Goal: Task Accomplishment & Management: Use online tool/utility

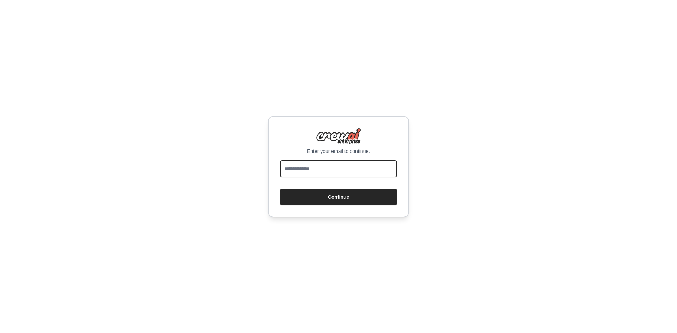
click at [322, 172] on input "email" at bounding box center [338, 168] width 117 height 17
type input "**********"
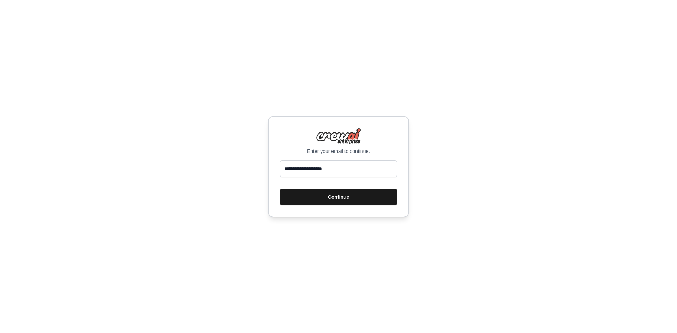
click at [324, 194] on button "Continue" at bounding box center [338, 197] width 117 height 17
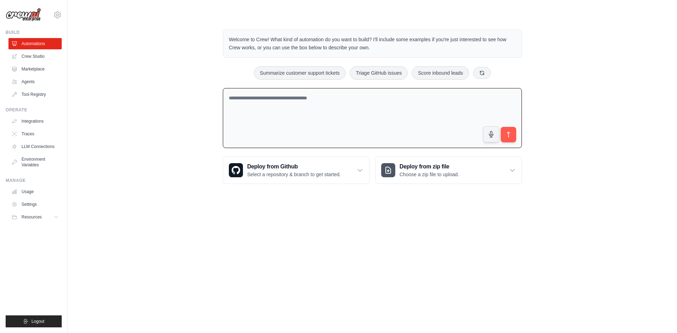
click at [295, 130] on textarea at bounding box center [372, 118] width 299 height 60
click at [273, 123] on textarea at bounding box center [372, 118] width 299 height 60
click at [41, 53] on link "Crew Studio" at bounding box center [35, 56] width 53 height 11
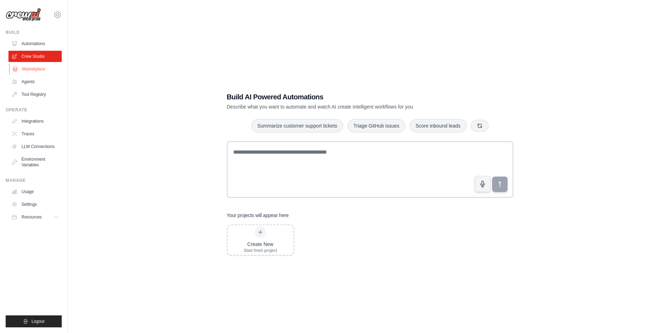
click at [37, 68] on link "Marketplace" at bounding box center [35, 68] width 53 height 11
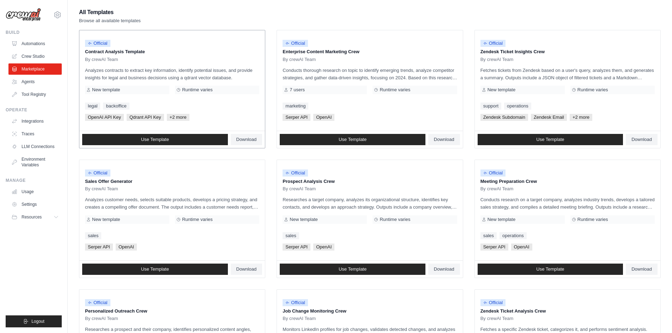
scroll to position [71, 0]
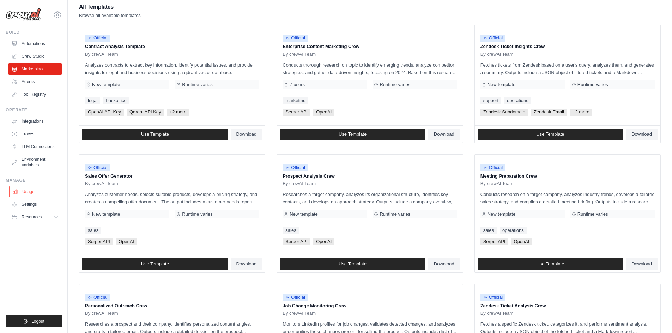
click at [38, 196] on link "Usage" at bounding box center [35, 191] width 53 height 11
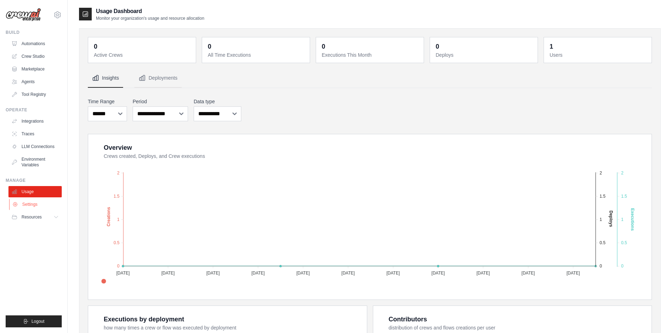
click at [38, 208] on link "Settings" at bounding box center [35, 204] width 53 height 11
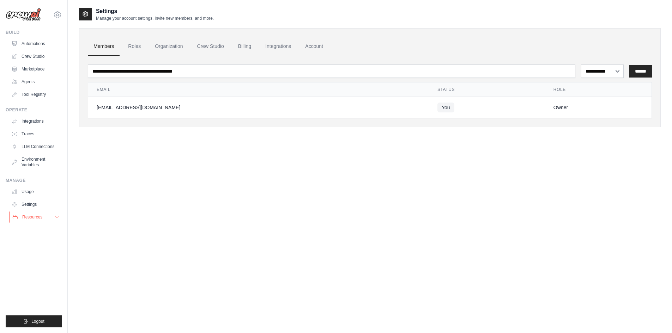
click at [36, 219] on span "Resources" at bounding box center [32, 217] width 20 height 6
click at [40, 147] on link "LLM Connections" at bounding box center [35, 146] width 53 height 11
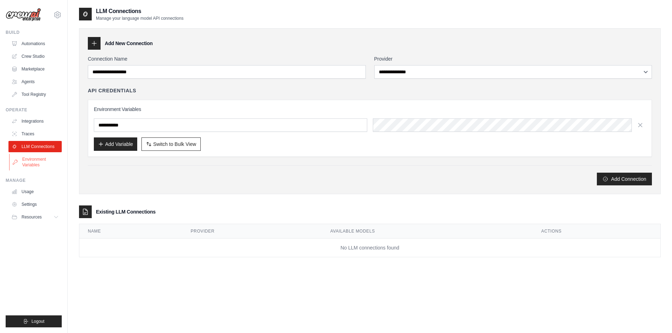
click at [33, 161] on link "Environment Variables" at bounding box center [35, 162] width 53 height 17
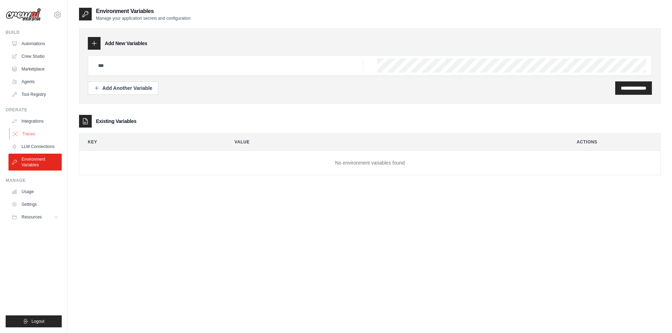
click at [40, 133] on link "Traces" at bounding box center [35, 133] width 53 height 11
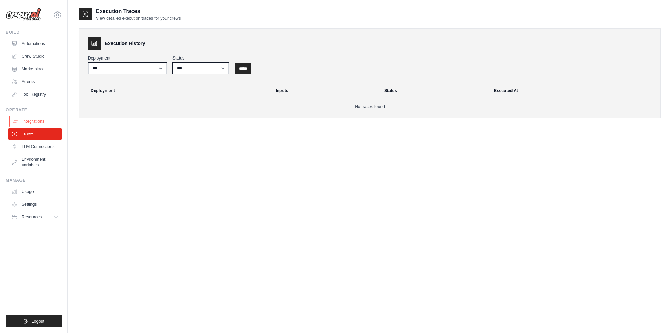
click at [44, 124] on link "Integrations" at bounding box center [35, 121] width 53 height 11
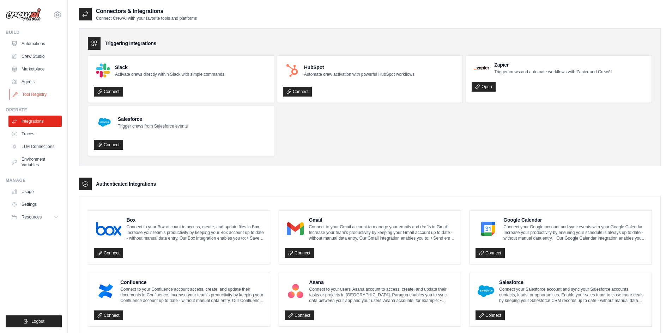
click at [43, 96] on link "Tool Registry" at bounding box center [35, 94] width 53 height 11
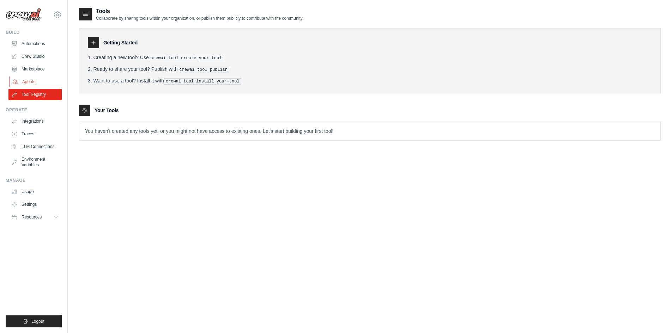
click at [41, 84] on link "Agents" at bounding box center [35, 81] width 53 height 11
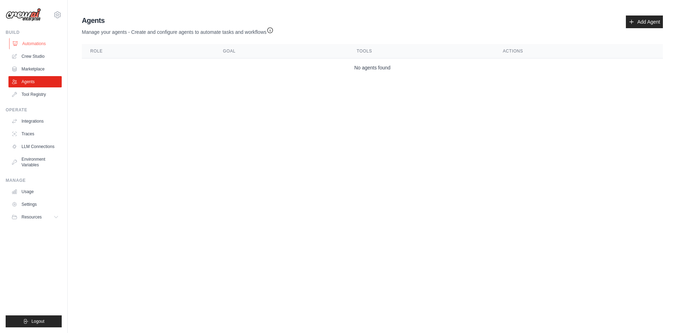
click at [44, 44] on link "Automations" at bounding box center [35, 43] width 53 height 11
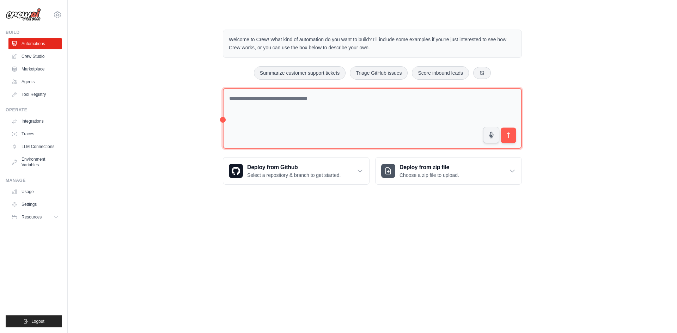
click at [267, 115] on textarea at bounding box center [372, 118] width 299 height 61
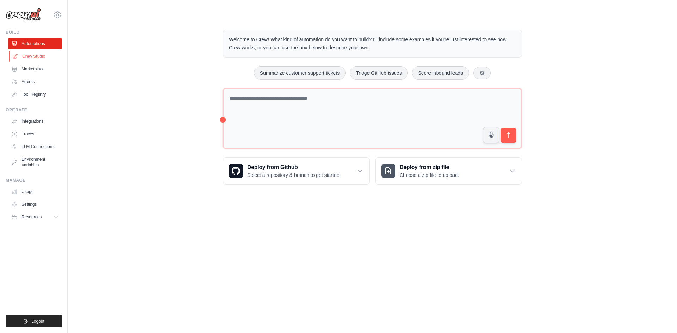
click at [35, 59] on link "Crew Studio" at bounding box center [35, 56] width 53 height 11
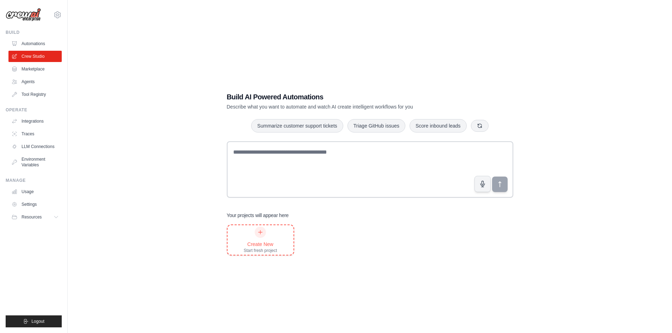
click at [249, 238] on div "Create New Start fresh project" at bounding box center [260, 240] width 33 height 27
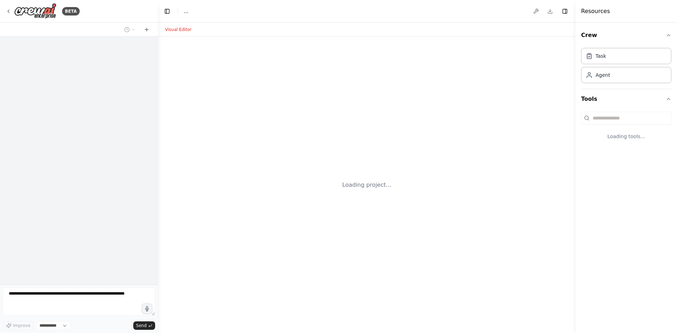
select select "****"
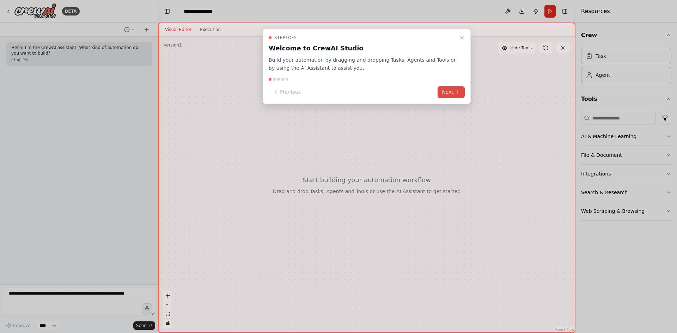
click at [442, 93] on button "Next" at bounding box center [451, 92] width 27 height 12
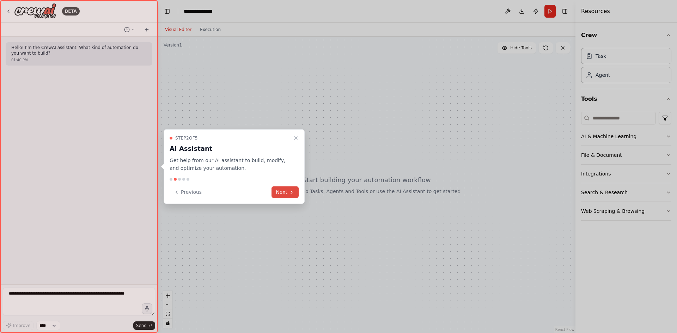
click at [286, 189] on button "Next" at bounding box center [284, 193] width 27 height 12
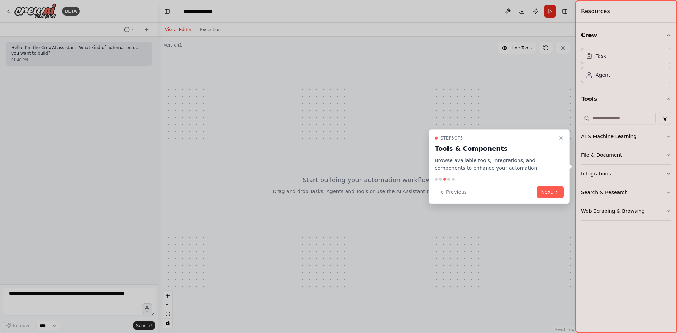
click at [544, 191] on button "Next" at bounding box center [550, 193] width 27 height 12
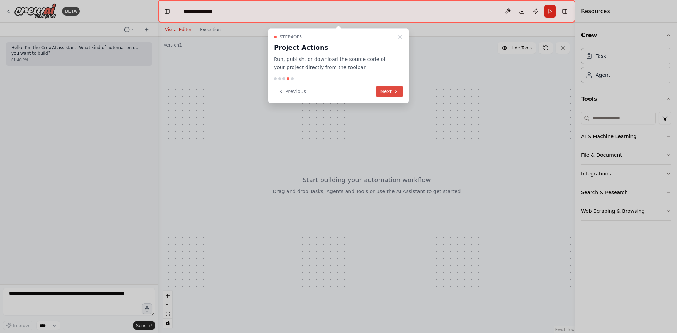
click at [390, 91] on button "Next" at bounding box center [389, 92] width 27 height 12
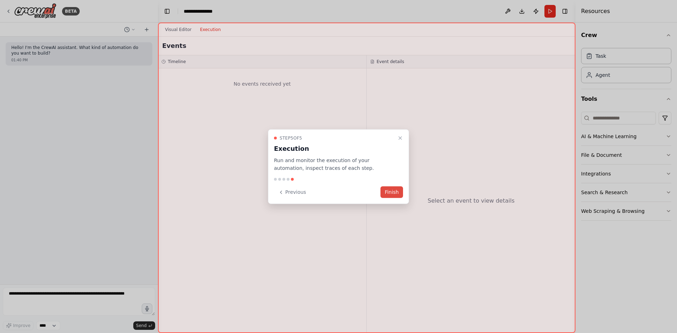
click at [390, 190] on button "Finish" at bounding box center [391, 193] width 23 height 12
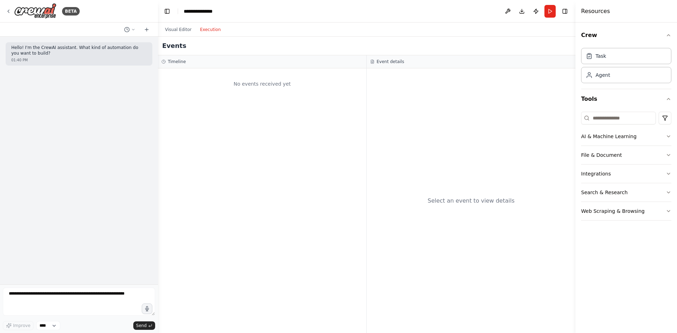
click at [207, 33] on button "Execution" at bounding box center [210, 29] width 29 height 8
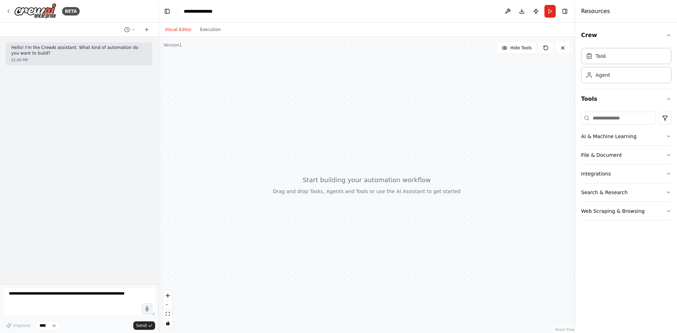
click at [179, 32] on button "Visual Editor" at bounding box center [178, 29] width 35 height 8
click at [667, 135] on icon "button" at bounding box center [669, 137] width 6 height 6
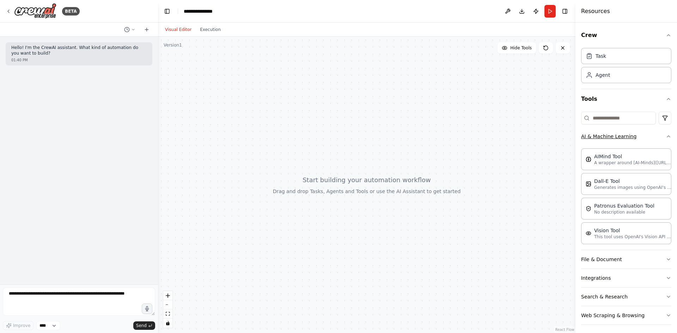
click at [667, 135] on div "Crew Task Agent Tools AI & Machine Learning AIMind Tool A wrapper around [AI-Mi…" at bounding box center [626, 178] width 102 height 311
click at [666, 134] on icon "button" at bounding box center [669, 137] width 6 height 6
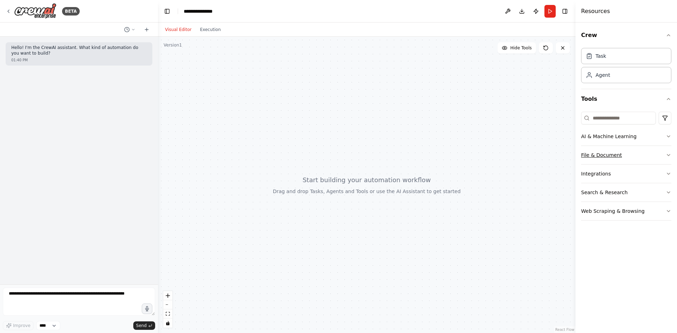
click at [666, 152] on icon "button" at bounding box center [669, 155] width 6 height 6
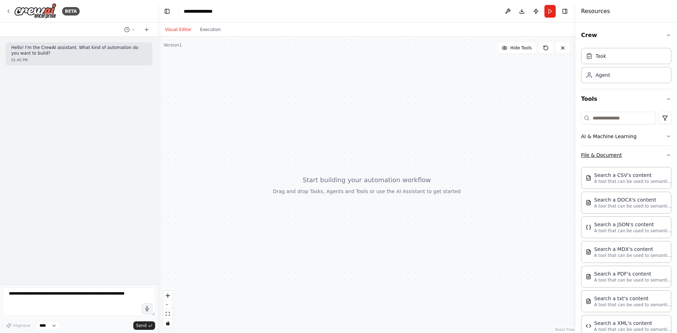
click at [663, 152] on button "File & Document" at bounding box center [626, 155] width 90 height 18
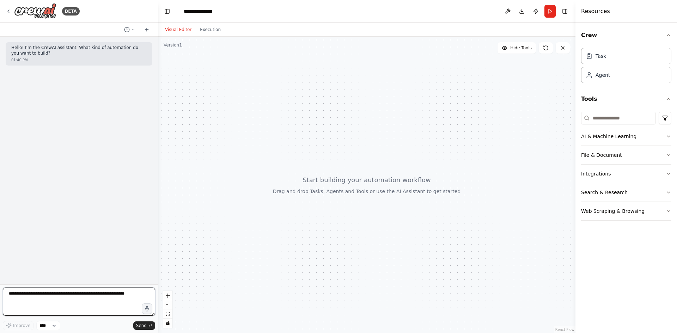
click at [33, 293] on textarea at bounding box center [79, 302] width 152 height 28
type textarea "**********"
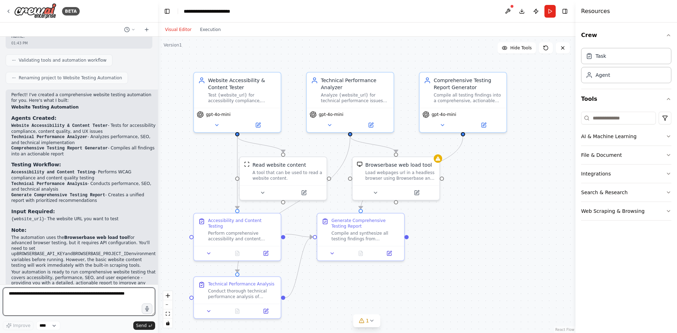
scroll to position [368, 0]
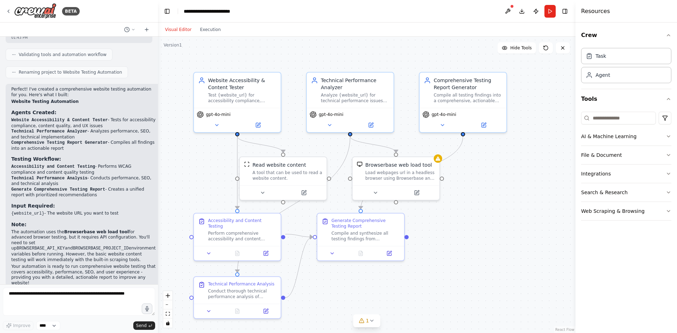
click at [37, 211] on code "{website_url}" at bounding box center [27, 213] width 33 height 5
click at [258, 125] on icon at bounding box center [258, 124] width 4 height 4
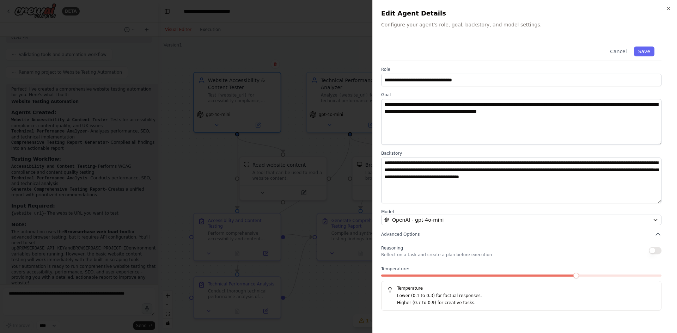
click at [397, 97] on label "Goal" at bounding box center [521, 95] width 280 height 6
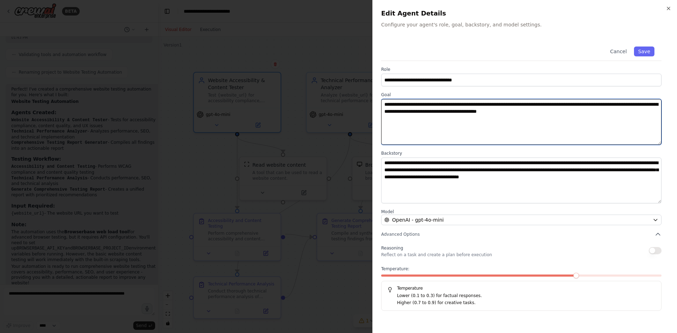
click at [399, 108] on textarea "**********" at bounding box center [521, 122] width 280 height 46
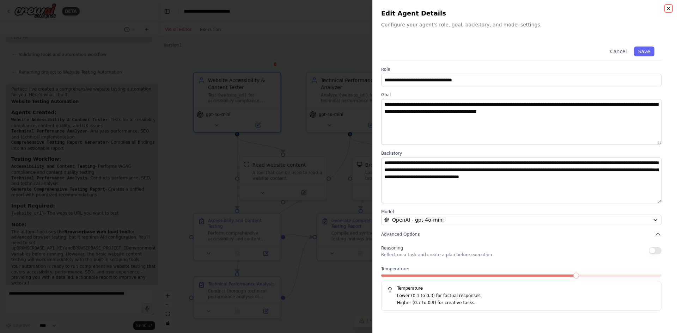
click at [666, 8] on icon "button" at bounding box center [669, 9] width 6 height 6
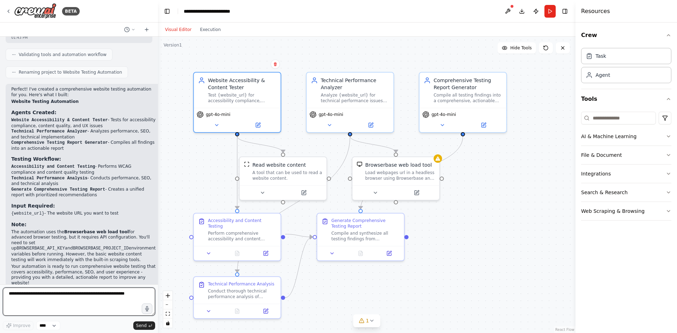
click at [36, 305] on textarea at bounding box center [79, 302] width 152 height 28
paste textarea "**********"
type textarea "**********"
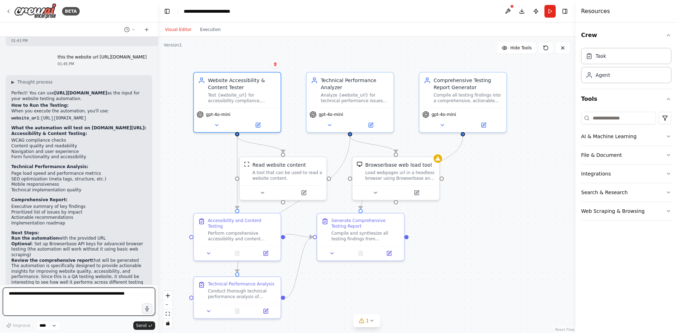
scroll to position [623, 0]
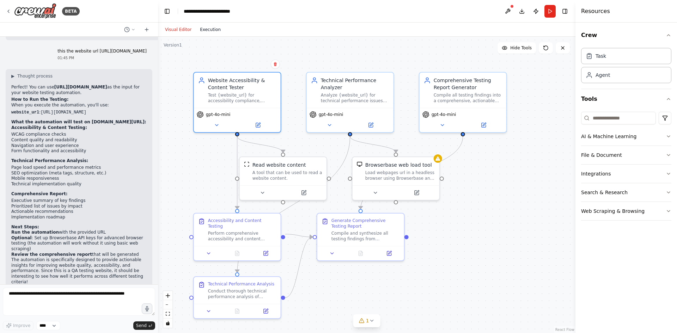
click at [211, 32] on button "Execution" at bounding box center [210, 29] width 29 height 8
click at [178, 30] on button "Visual Editor" at bounding box center [178, 29] width 35 height 8
click at [374, 322] on icon at bounding box center [372, 321] width 6 height 6
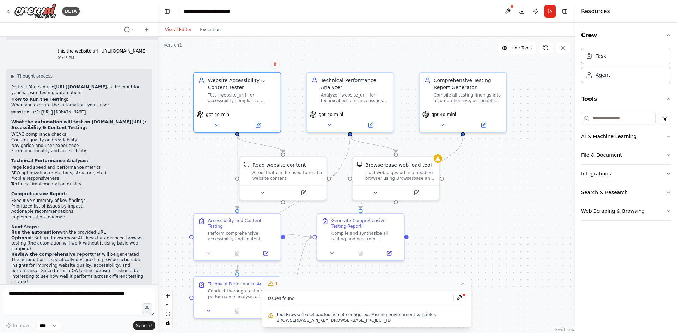
click at [461, 285] on icon at bounding box center [463, 284] width 6 height 6
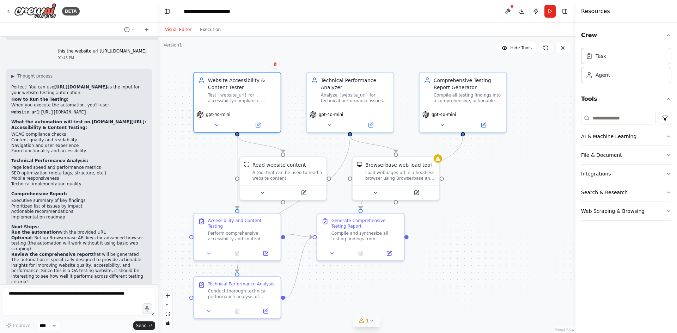
click at [368, 320] on span "1" at bounding box center [367, 320] width 3 height 7
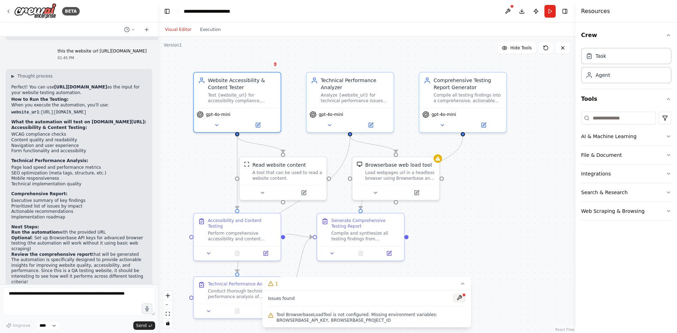
click at [462, 298] on button at bounding box center [459, 298] width 12 height 8
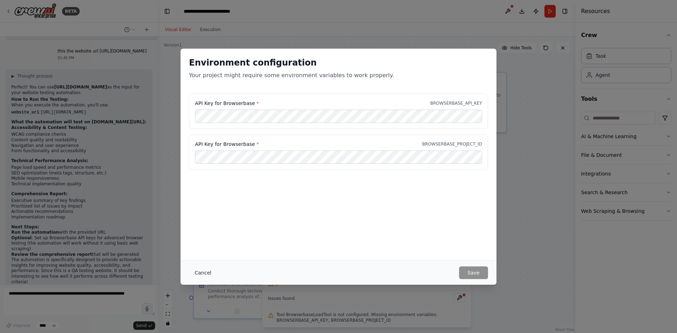
click at [209, 274] on button "Cancel" at bounding box center [203, 273] width 28 height 13
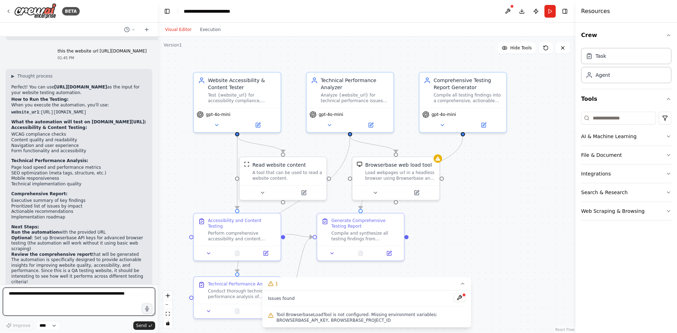
click at [82, 302] on textarea at bounding box center [79, 302] width 152 height 28
type textarea "**********"
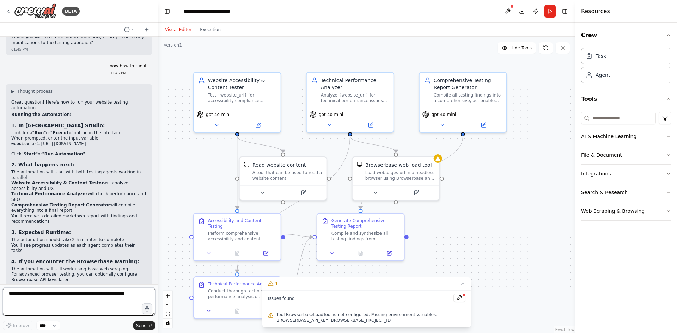
scroll to position [880, 0]
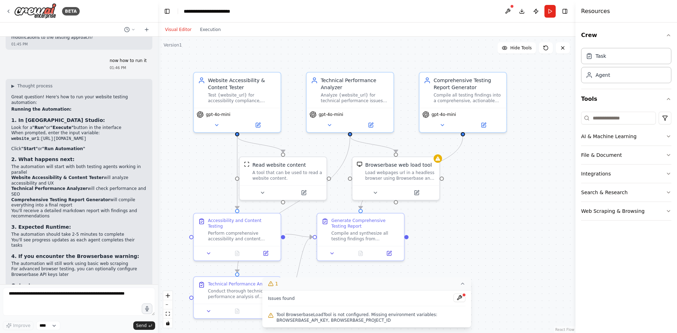
click at [467, 286] on button "1" at bounding box center [366, 283] width 209 height 13
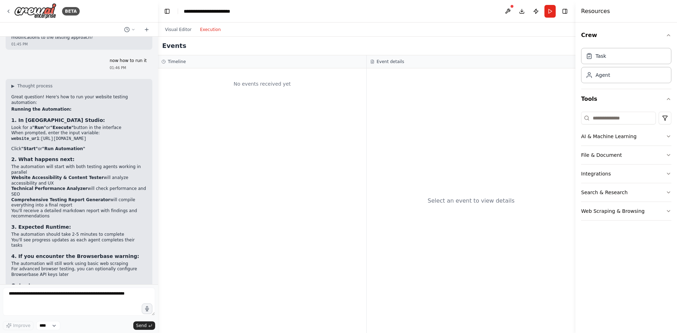
click at [211, 31] on button "Execution" at bounding box center [210, 29] width 29 height 8
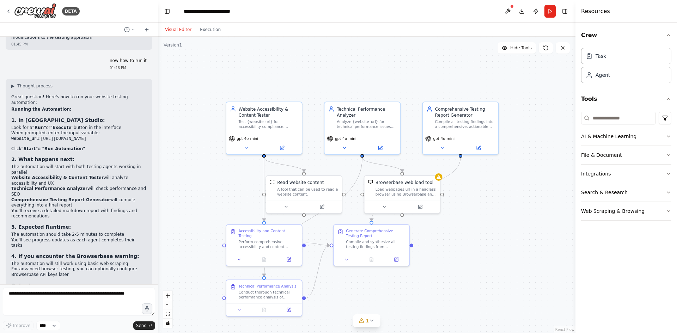
click at [182, 33] on button "Visual Editor" at bounding box center [178, 29] width 35 height 8
